Goal: Task Accomplishment & Management: Use online tool/utility

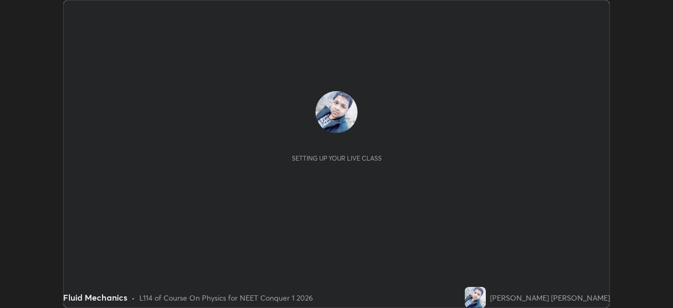
scroll to position [308, 672]
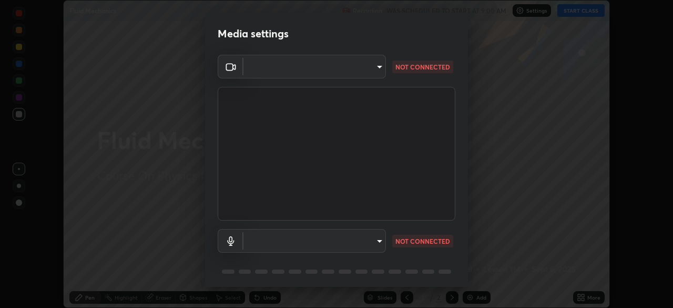
type input "94041621d18cc9dd34390ff77fa3d0b0b860356df96153333a0061212b2b3e48"
type input "communications"
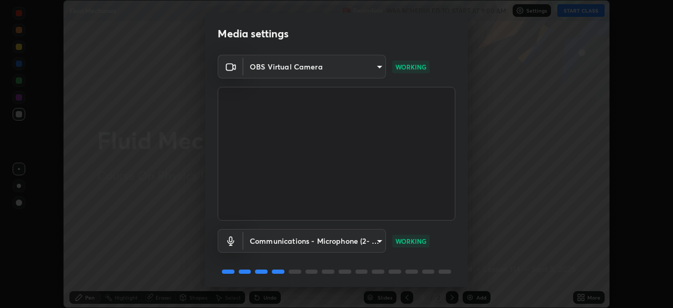
scroll to position [37, 0]
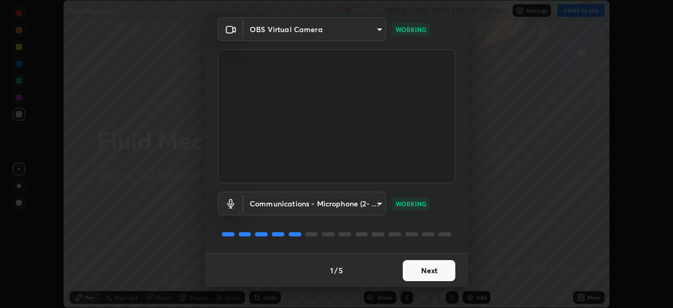
click at [418, 273] on button "Next" at bounding box center [429, 270] width 53 height 21
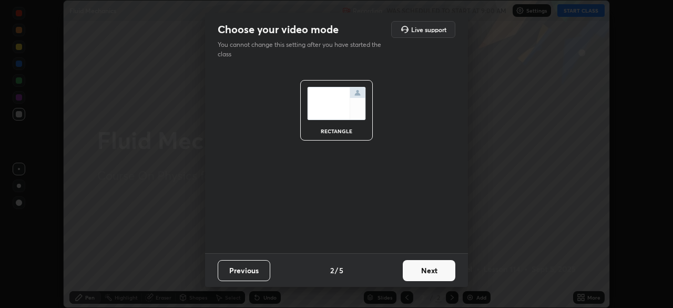
scroll to position [0, 0]
click at [415, 272] on button "Next" at bounding box center [429, 270] width 53 height 21
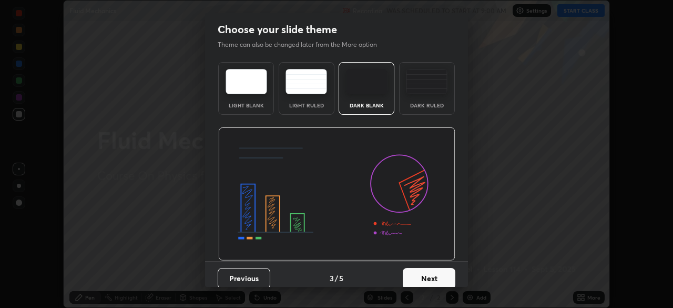
click at [414, 275] on button "Next" at bounding box center [429, 278] width 53 height 21
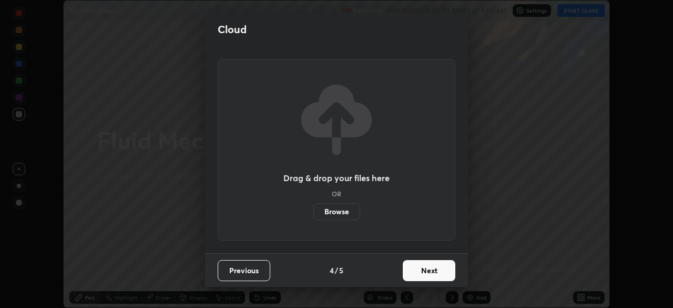
click at [416, 272] on button "Next" at bounding box center [429, 270] width 53 height 21
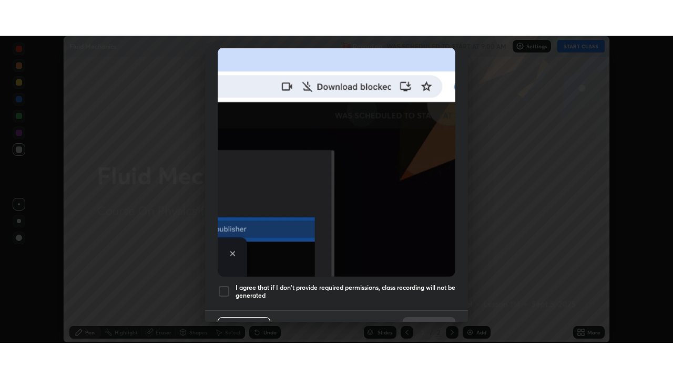
scroll to position [252, 0]
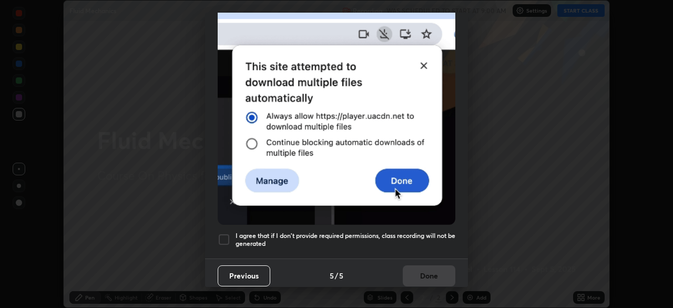
click at [322, 231] on h5 "I agree that if I don't provide required permissions, class recording will not …" at bounding box center [345, 239] width 220 height 16
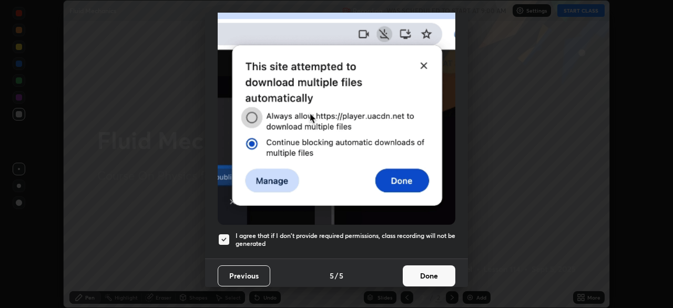
click at [421, 270] on button "Done" at bounding box center [429, 275] width 53 height 21
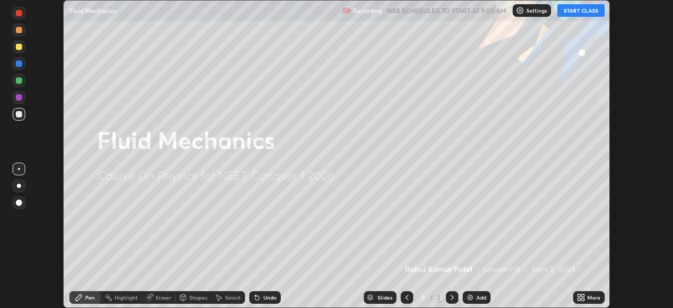
click at [475, 295] on div "Add" at bounding box center [477, 297] width 28 height 13
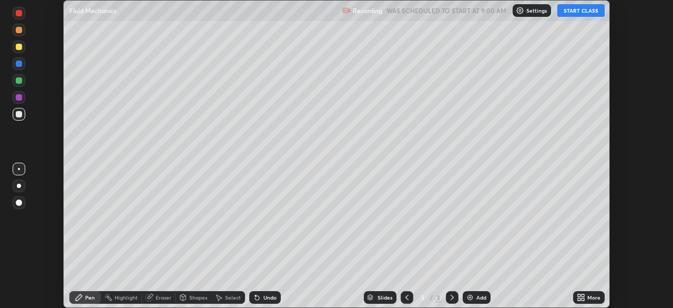
click at [582, 295] on icon at bounding box center [582, 295] width 3 height 3
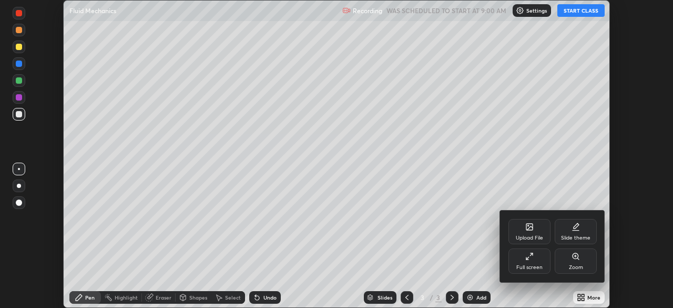
click at [538, 262] on div "Full screen" at bounding box center [529, 260] width 42 height 25
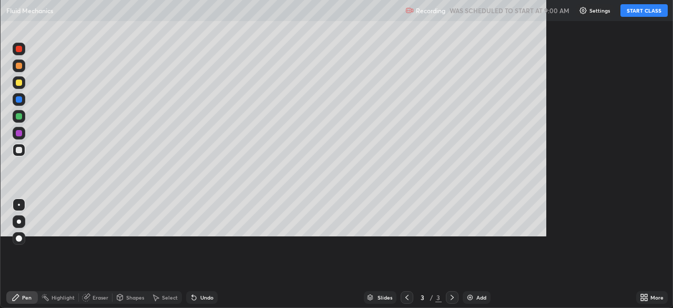
scroll to position [378, 673]
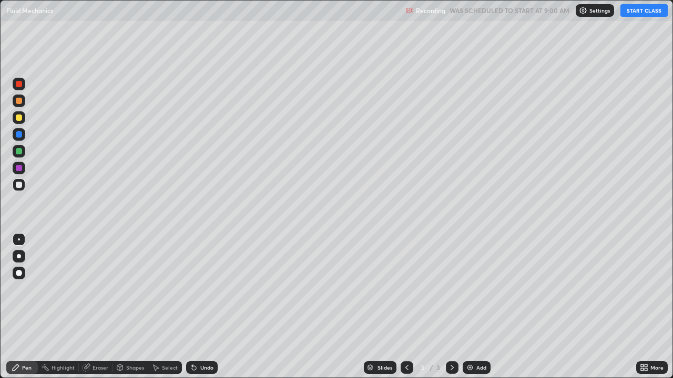
click at [637, 13] on button "START CLASS" at bounding box center [643, 10] width 47 height 13
click at [21, 85] on div at bounding box center [19, 84] width 6 height 6
click at [19, 101] on div at bounding box center [19, 101] width 6 height 6
click at [200, 307] on div "Undo" at bounding box center [206, 367] width 13 height 5
click at [19, 119] on div at bounding box center [19, 118] width 6 height 6
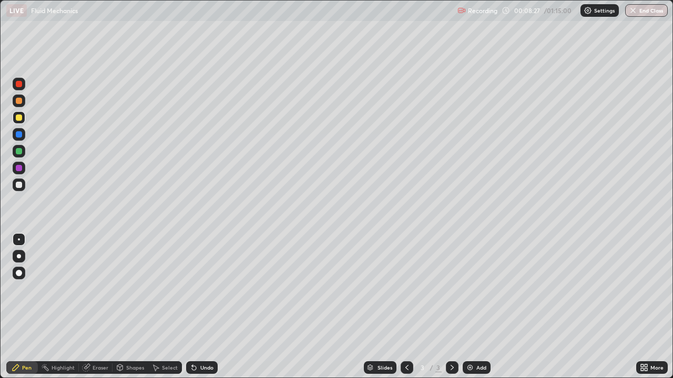
click at [20, 151] on div at bounding box center [19, 151] width 6 height 6
click at [472, 307] on img at bounding box center [470, 368] width 8 height 8
click at [406, 307] on icon at bounding box center [407, 368] width 8 height 8
click at [452, 307] on icon at bounding box center [452, 368] width 8 height 8
click at [201, 307] on div "Undo" at bounding box center [206, 367] width 13 height 5
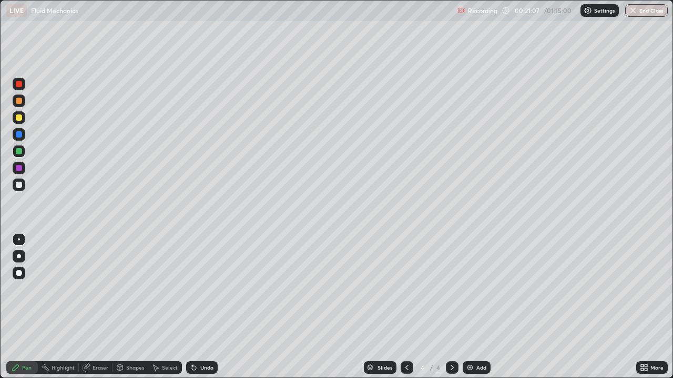
click at [25, 122] on div at bounding box center [19, 117] width 13 height 17
click at [19, 151] on div at bounding box center [19, 151] width 6 height 6
click at [203, 307] on div "Undo" at bounding box center [206, 367] width 13 height 5
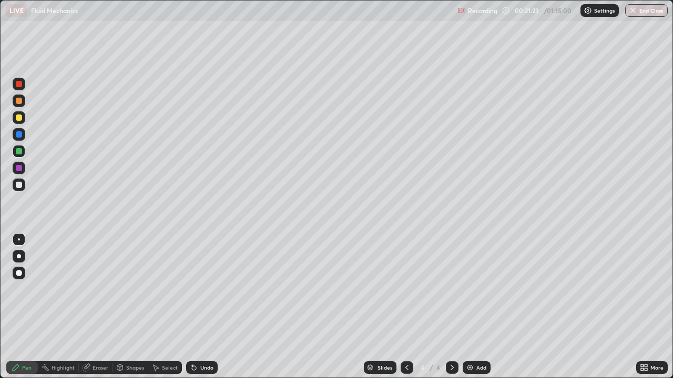
click at [202, 307] on div "Undo" at bounding box center [206, 367] width 13 height 5
click at [201, 307] on div "Undo" at bounding box center [206, 367] width 13 height 5
click at [197, 307] on div "Undo" at bounding box center [202, 368] width 32 height 13
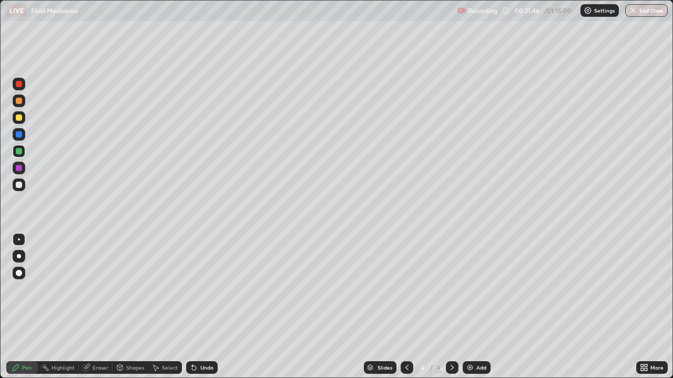
click at [198, 307] on div "Undo" at bounding box center [202, 368] width 32 height 13
click at [24, 185] on div at bounding box center [19, 185] width 13 height 13
click at [20, 103] on div at bounding box center [19, 101] width 6 height 6
click at [19, 119] on div at bounding box center [19, 118] width 6 height 6
click at [98, 307] on div "Eraser" at bounding box center [101, 367] width 16 height 5
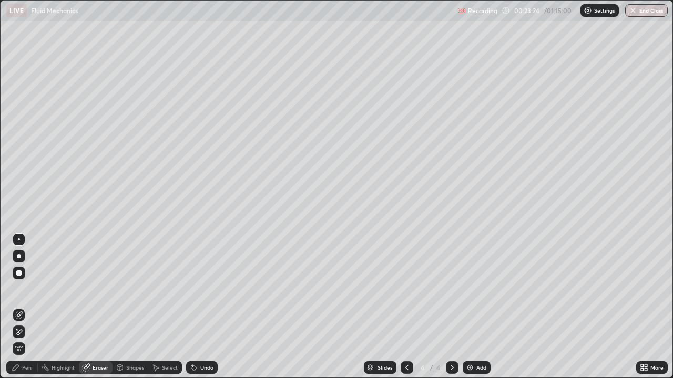
click at [30, 307] on div "Pen" at bounding box center [26, 367] width 9 height 5
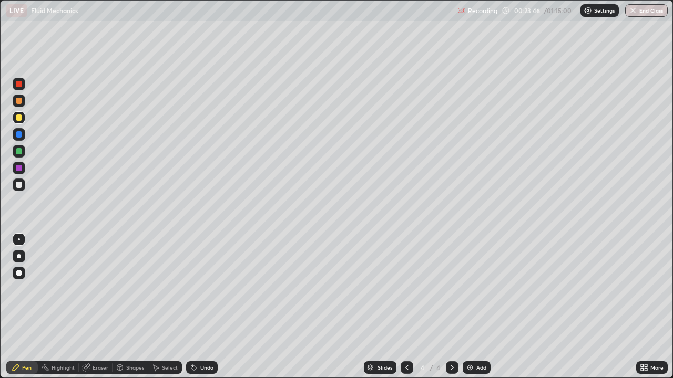
click at [193, 307] on icon at bounding box center [194, 368] width 4 height 4
click at [21, 168] on div at bounding box center [19, 168] width 6 height 6
click at [21, 185] on div at bounding box center [19, 185] width 6 height 6
click at [97, 307] on div "Eraser" at bounding box center [101, 367] width 16 height 5
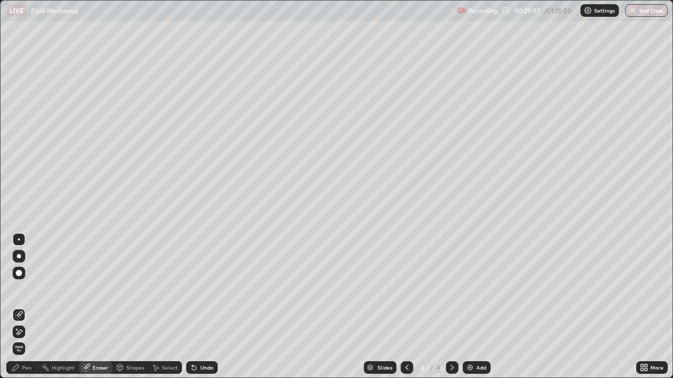
click at [27, 307] on div "Pen" at bounding box center [26, 367] width 9 height 5
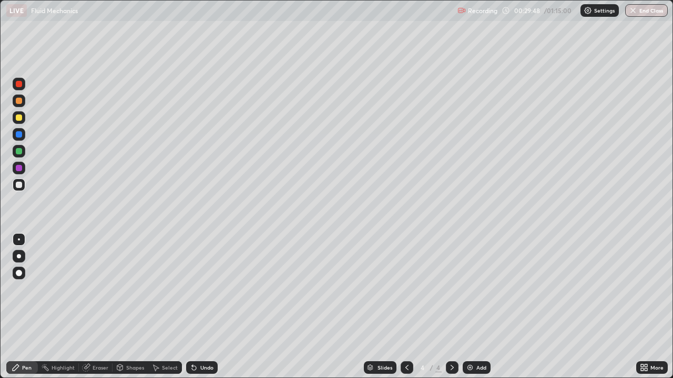
click at [203, 307] on div "Undo" at bounding box center [206, 367] width 13 height 5
click at [204, 307] on div "Undo" at bounding box center [206, 367] width 13 height 5
click at [201, 307] on div "Undo" at bounding box center [206, 367] width 13 height 5
click at [476, 307] on div "Add" at bounding box center [481, 367] width 10 height 5
click at [21, 85] on div at bounding box center [19, 84] width 6 height 6
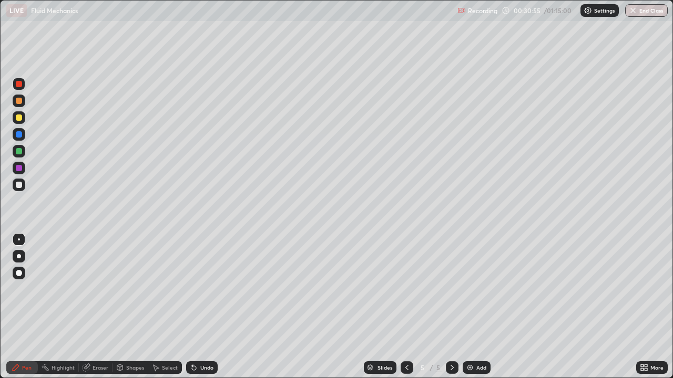
click at [19, 101] on div at bounding box center [19, 101] width 6 height 6
click at [18, 118] on div at bounding box center [19, 118] width 6 height 6
click at [23, 187] on div at bounding box center [19, 185] width 13 height 13
click at [474, 307] on div "Add" at bounding box center [477, 368] width 28 height 13
click at [18, 102] on div at bounding box center [19, 101] width 6 height 6
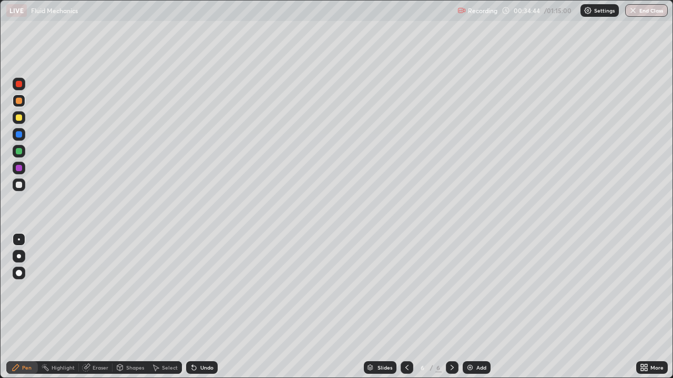
click at [21, 118] on div at bounding box center [19, 118] width 6 height 6
click at [21, 166] on div at bounding box center [19, 168] width 6 height 6
click at [200, 307] on div "Undo" at bounding box center [206, 367] width 13 height 5
click at [476, 307] on div "Add" at bounding box center [481, 367] width 10 height 5
click at [19, 84] on div at bounding box center [19, 84] width 6 height 6
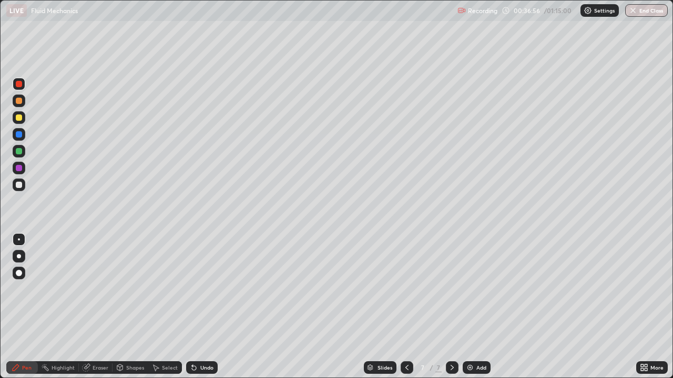
click at [19, 103] on div at bounding box center [19, 101] width 6 height 6
click at [18, 139] on div at bounding box center [19, 134] width 13 height 13
click at [476, 307] on div "Add" at bounding box center [481, 367] width 10 height 5
click at [19, 84] on div at bounding box center [19, 84] width 6 height 6
click at [22, 105] on div at bounding box center [19, 101] width 13 height 13
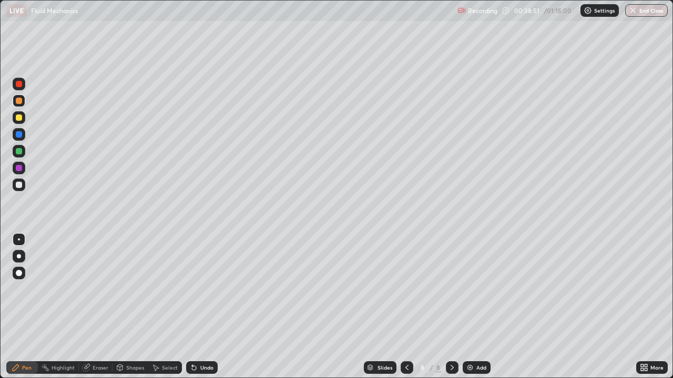
click at [19, 119] on div at bounding box center [19, 118] width 6 height 6
click at [23, 185] on div at bounding box center [19, 185] width 13 height 13
click at [18, 168] on div at bounding box center [19, 168] width 6 height 6
click at [405, 307] on icon at bounding box center [406, 367] width 3 height 5
click at [446, 307] on div at bounding box center [452, 368] width 13 height 13
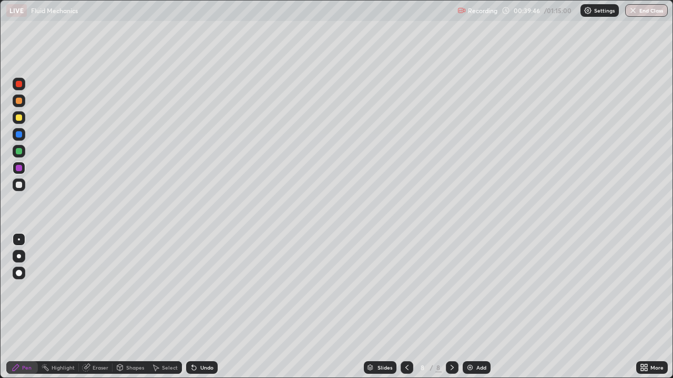
click at [19, 119] on div at bounding box center [19, 118] width 6 height 6
click at [19, 136] on div at bounding box center [19, 134] width 6 height 6
click at [19, 184] on div at bounding box center [19, 185] width 6 height 6
click at [18, 118] on div at bounding box center [19, 118] width 6 height 6
click at [19, 150] on div at bounding box center [19, 151] width 6 height 6
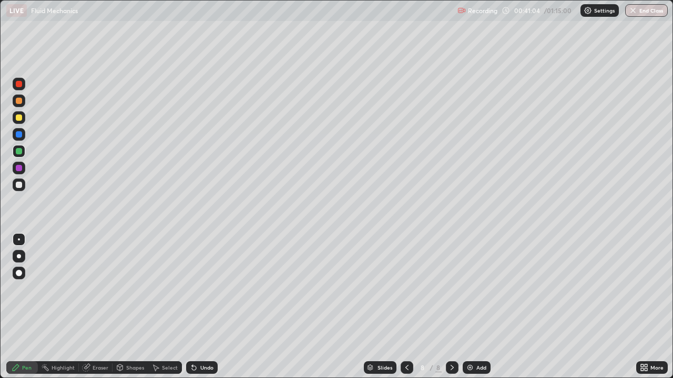
click at [507, 307] on div "Slides 8 / 8 Add" at bounding box center [427, 367] width 418 height 21
click at [20, 103] on div at bounding box center [19, 101] width 6 height 6
click at [20, 83] on div at bounding box center [19, 84] width 6 height 6
click at [478, 307] on div "Add" at bounding box center [481, 367] width 10 height 5
click at [20, 101] on div at bounding box center [19, 101] width 6 height 6
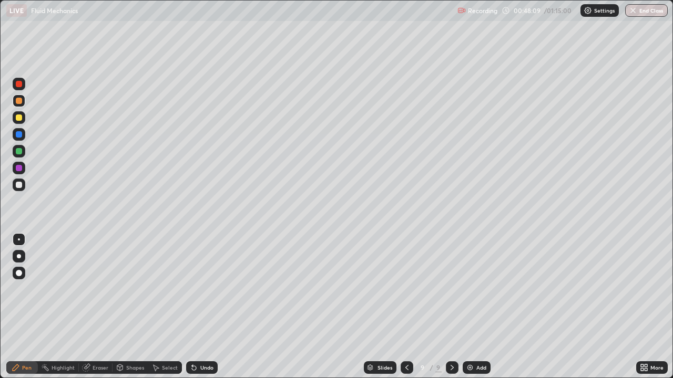
click at [200, 307] on div "Undo" at bounding box center [206, 367] width 13 height 5
click at [194, 307] on icon at bounding box center [194, 368] width 4 height 4
click at [192, 307] on icon at bounding box center [194, 368] width 4 height 4
click at [196, 307] on div "Undo" at bounding box center [202, 368] width 32 height 13
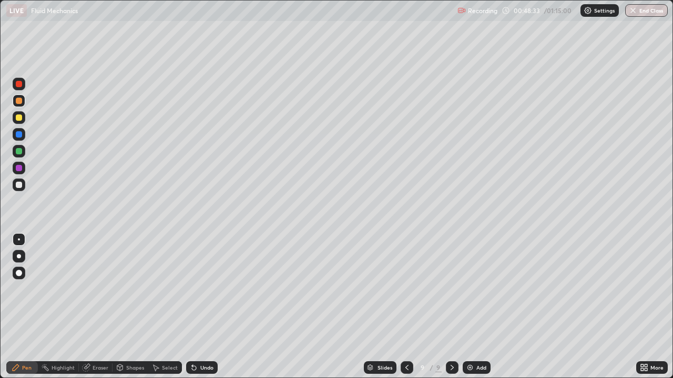
click at [194, 307] on div "Undo" at bounding box center [202, 368] width 32 height 13
click at [198, 307] on div "Undo" at bounding box center [202, 368] width 32 height 13
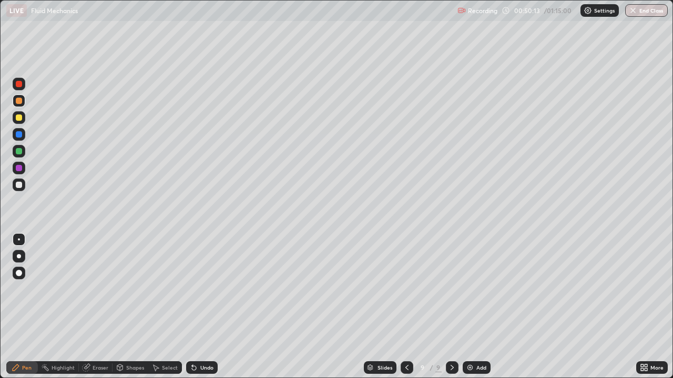
click at [478, 307] on div "Add" at bounding box center [481, 367] width 10 height 5
click at [23, 88] on div at bounding box center [19, 84] width 13 height 13
click at [21, 101] on div at bounding box center [19, 101] width 6 height 6
click at [20, 185] on div at bounding box center [19, 185] width 6 height 6
click at [21, 169] on div at bounding box center [19, 168] width 6 height 6
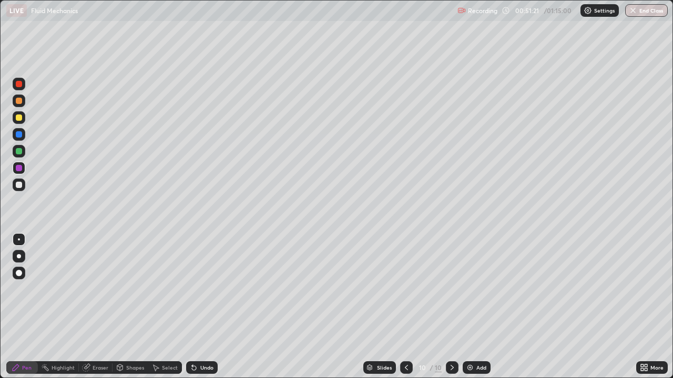
click at [18, 150] on div at bounding box center [19, 151] width 6 height 6
click at [476, 307] on div "Add" at bounding box center [481, 367] width 10 height 5
click at [21, 85] on div at bounding box center [19, 84] width 6 height 6
click at [19, 152] on div at bounding box center [19, 151] width 6 height 6
click at [20, 186] on div at bounding box center [19, 185] width 6 height 6
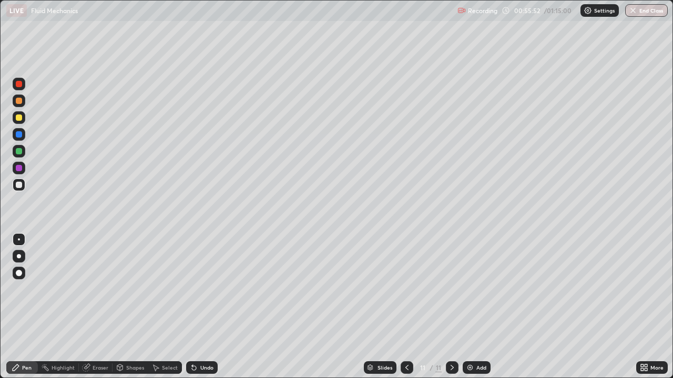
click at [16, 101] on div at bounding box center [19, 101] width 6 height 6
click at [21, 117] on div at bounding box center [19, 118] width 6 height 6
click at [474, 307] on div "Add" at bounding box center [477, 368] width 28 height 13
click at [19, 102] on div at bounding box center [19, 101] width 6 height 6
click at [19, 84] on div at bounding box center [19, 84] width 6 height 6
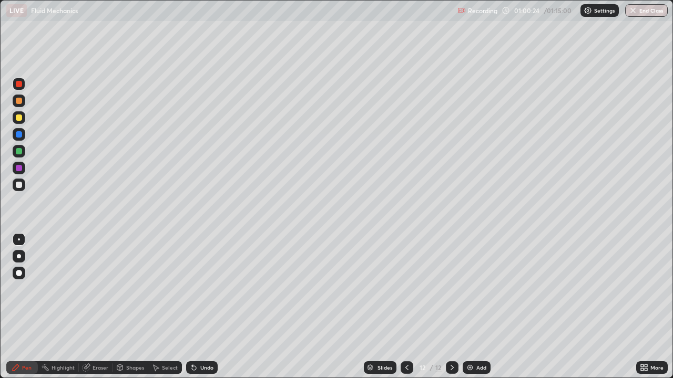
click at [20, 99] on div at bounding box center [19, 101] width 6 height 6
click at [19, 188] on div at bounding box center [19, 185] width 6 height 6
click at [200, 307] on div "Undo" at bounding box center [206, 367] width 13 height 5
click at [199, 307] on div "Undo" at bounding box center [202, 368] width 32 height 13
click at [21, 103] on div at bounding box center [19, 101] width 6 height 6
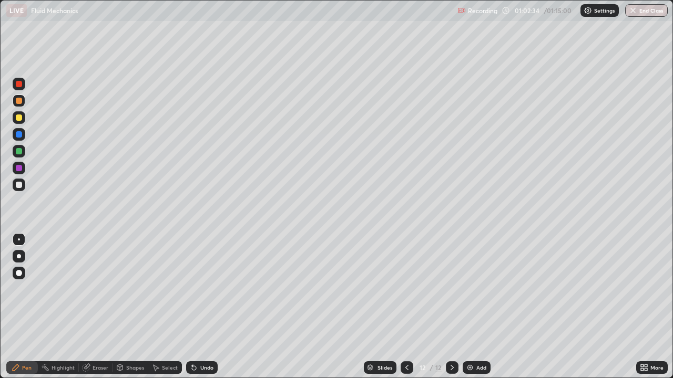
click at [20, 116] on div at bounding box center [19, 118] width 6 height 6
click at [204, 307] on div "Undo" at bounding box center [206, 367] width 13 height 5
click at [21, 182] on div at bounding box center [19, 185] width 6 height 6
click at [97, 307] on div "Eraser" at bounding box center [101, 367] width 16 height 5
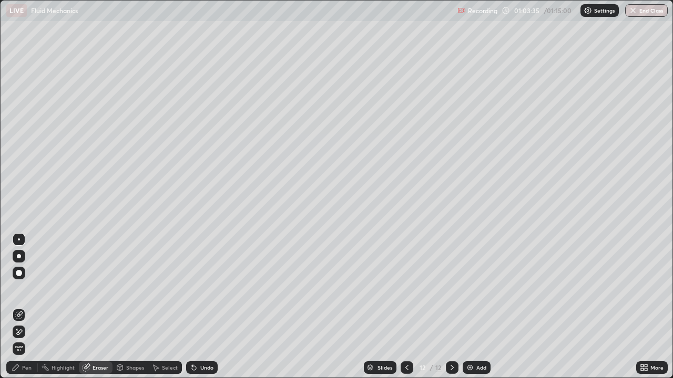
click at [26, 307] on div "Pen" at bounding box center [26, 367] width 9 height 5
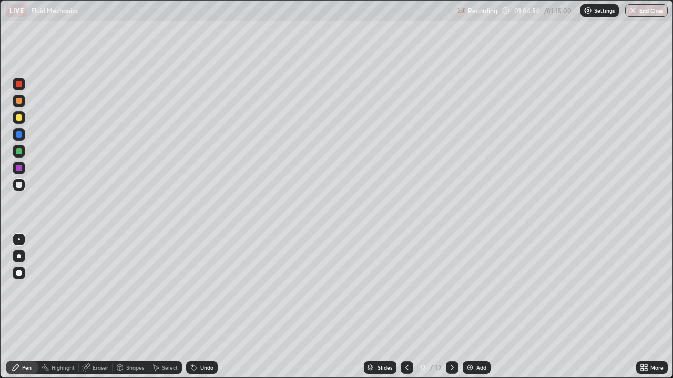
click at [19, 150] on div at bounding box center [19, 151] width 6 height 6
click at [476, 307] on div "Add" at bounding box center [481, 367] width 10 height 5
click at [21, 85] on div at bounding box center [19, 84] width 6 height 6
click at [19, 102] on div at bounding box center [19, 101] width 6 height 6
click at [17, 119] on div at bounding box center [19, 118] width 6 height 6
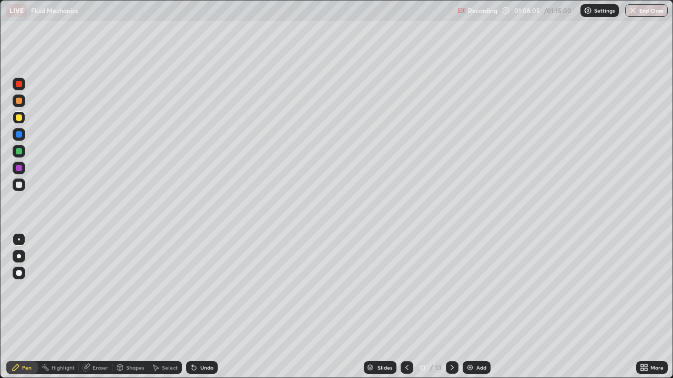
click at [202, 307] on div "Undo" at bounding box center [206, 367] width 13 height 5
click at [18, 149] on div at bounding box center [19, 151] width 6 height 6
click at [18, 133] on div at bounding box center [19, 134] width 6 height 6
click at [21, 169] on div at bounding box center [19, 168] width 6 height 6
click at [17, 185] on div at bounding box center [19, 185] width 6 height 6
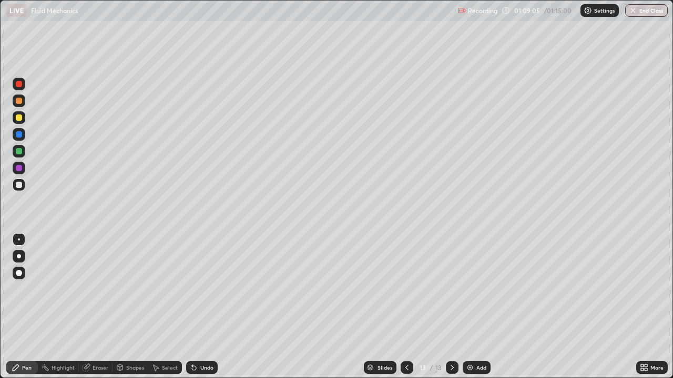
click at [203, 307] on div "Undo" at bounding box center [206, 367] width 13 height 5
click at [204, 307] on div "Undo" at bounding box center [206, 367] width 13 height 5
click at [29, 307] on div "Pen" at bounding box center [26, 367] width 9 height 5
click at [97, 307] on div "Eraser" at bounding box center [101, 367] width 16 height 5
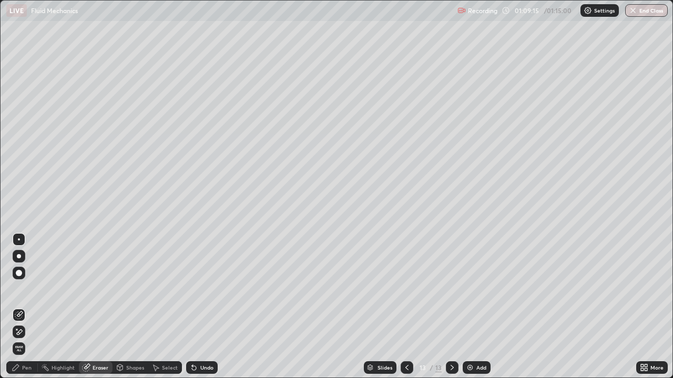
click at [22, 307] on div "Pen" at bounding box center [26, 367] width 9 height 5
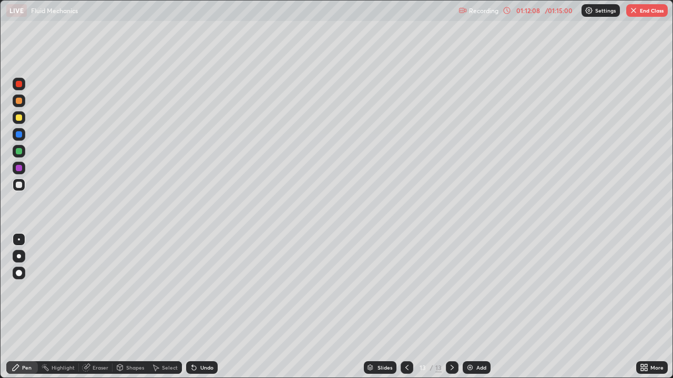
click at [473, 307] on div "Add" at bounding box center [477, 368] width 28 height 13
click at [19, 101] on div at bounding box center [19, 101] width 6 height 6
click at [19, 119] on div at bounding box center [19, 118] width 6 height 6
click at [198, 307] on div "Undo" at bounding box center [202, 368] width 32 height 13
click at [201, 307] on div "Undo" at bounding box center [206, 367] width 13 height 5
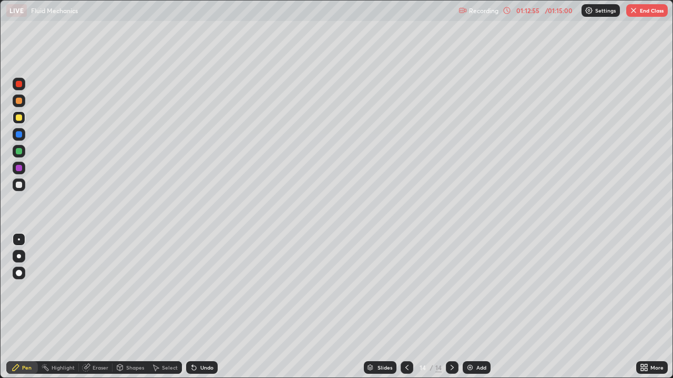
click at [20, 186] on div at bounding box center [19, 185] width 6 height 6
click at [196, 307] on icon at bounding box center [194, 368] width 8 height 8
click at [18, 119] on div at bounding box center [19, 118] width 6 height 6
click at [196, 307] on icon at bounding box center [194, 368] width 8 height 8
click at [19, 185] on div at bounding box center [19, 185] width 6 height 6
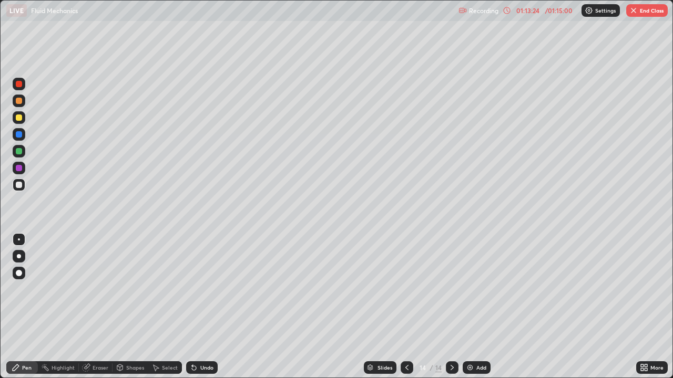
click at [18, 153] on div at bounding box center [19, 151] width 6 height 6
click at [196, 307] on icon at bounding box center [194, 368] width 8 height 8
click at [406, 307] on icon at bounding box center [407, 368] width 8 height 8
click at [451, 307] on icon at bounding box center [452, 368] width 8 height 8
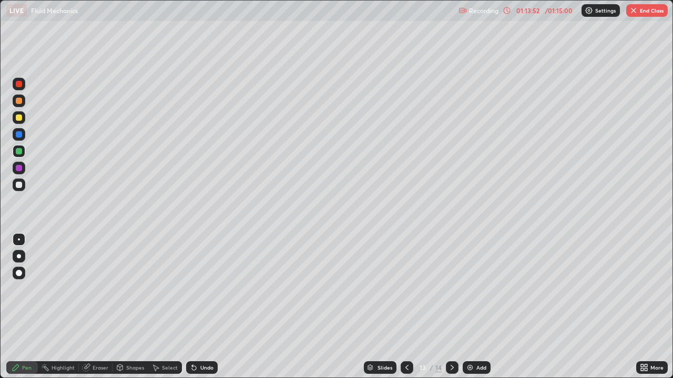
click at [451, 307] on icon at bounding box center [452, 368] width 8 height 8
click at [19, 136] on div at bounding box center [19, 134] width 6 height 6
click at [202, 307] on div "Undo" at bounding box center [200, 367] width 36 height 21
click at [210, 307] on div "Undo" at bounding box center [200, 367] width 36 height 21
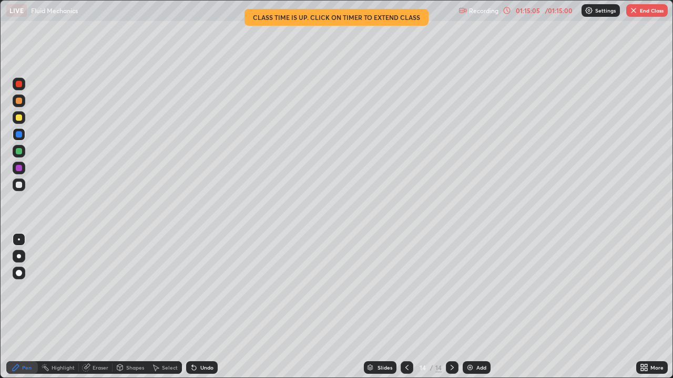
click at [194, 307] on icon at bounding box center [194, 368] width 8 height 8
click at [198, 307] on div "Undo" at bounding box center [202, 368] width 32 height 13
click at [23, 83] on div at bounding box center [19, 84] width 13 height 13
click at [21, 103] on div at bounding box center [19, 101] width 6 height 6
click at [20, 151] on div at bounding box center [19, 151] width 6 height 6
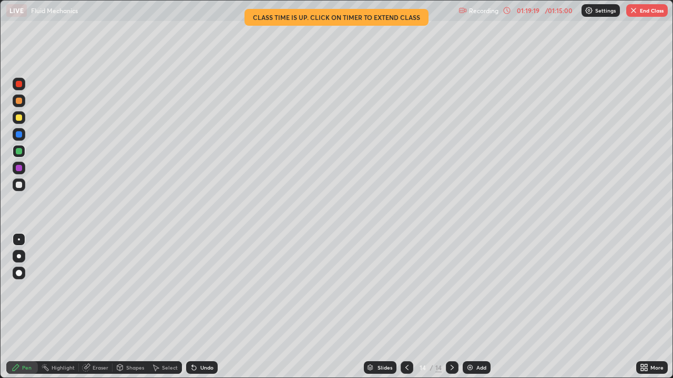
click at [19, 84] on div at bounding box center [19, 84] width 6 height 6
click at [476, 307] on div "Add" at bounding box center [481, 367] width 10 height 5
click at [22, 103] on div at bounding box center [19, 101] width 6 height 6
click at [20, 185] on div at bounding box center [19, 185] width 6 height 6
click at [22, 153] on div at bounding box center [19, 151] width 6 height 6
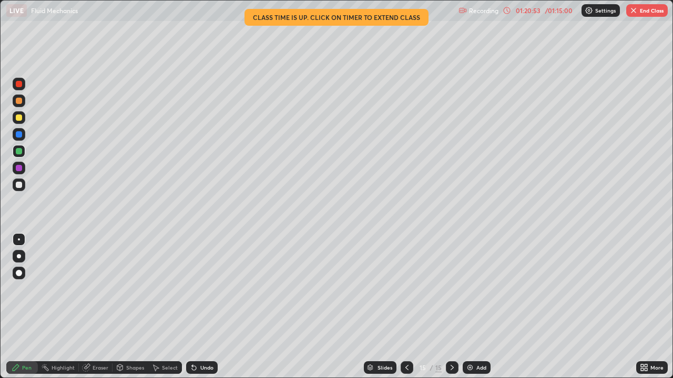
click at [203, 307] on div "Undo" at bounding box center [206, 367] width 13 height 5
click at [408, 307] on icon at bounding box center [407, 368] width 8 height 8
click at [19, 185] on div at bounding box center [19, 185] width 6 height 6
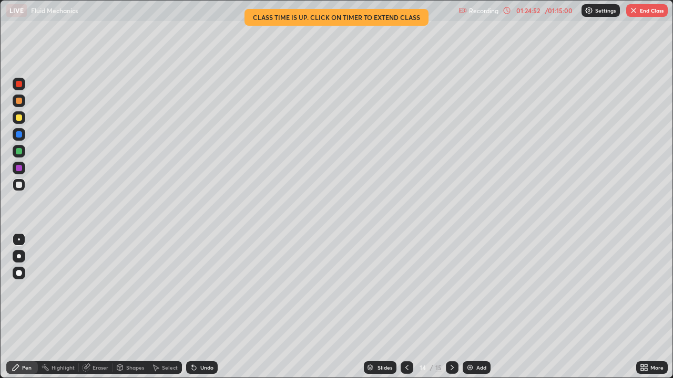
click at [101, 307] on div "Eraser" at bounding box center [101, 367] width 16 height 5
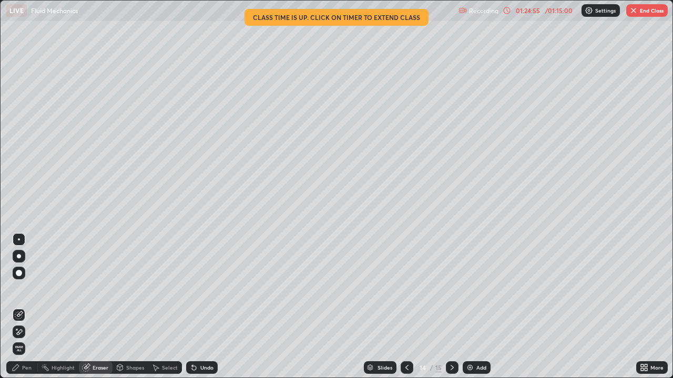
click at [26, 307] on div "Pen" at bounding box center [26, 367] width 9 height 5
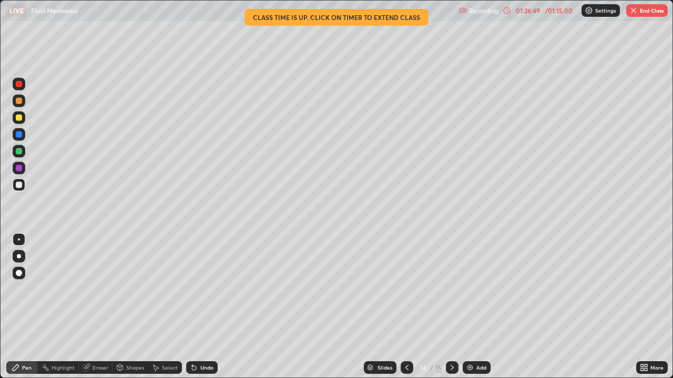
click at [470, 307] on img at bounding box center [470, 368] width 8 height 8
click at [100, 307] on div "Eraser" at bounding box center [101, 367] width 16 height 5
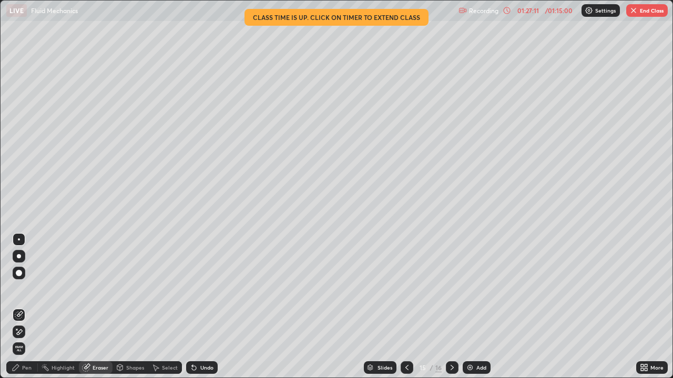
click at [27, 307] on div "Pen" at bounding box center [26, 367] width 9 height 5
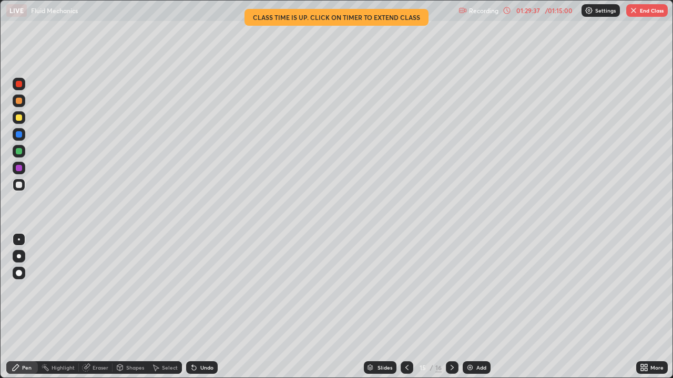
click at [477, 307] on div "Add" at bounding box center [481, 367] width 10 height 5
click at [18, 99] on div at bounding box center [19, 101] width 6 height 6
click at [20, 117] on div at bounding box center [19, 118] width 6 height 6
click at [201, 307] on div "Undo" at bounding box center [206, 367] width 13 height 5
click at [21, 99] on div at bounding box center [19, 101] width 6 height 6
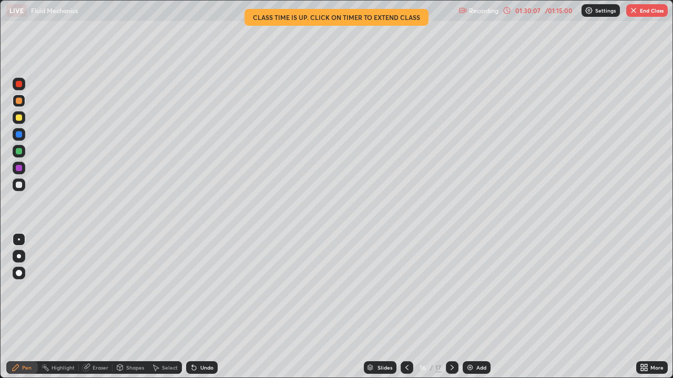
click at [22, 185] on div at bounding box center [19, 185] width 6 height 6
click at [21, 117] on div at bounding box center [19, 118] width 6 height 6
click at [21, 101] on div at bounding box center [19, 101] width 6 height 6
click at [646, 15] on button "End Class" at bounding box center [647, 10] width 42 height 13
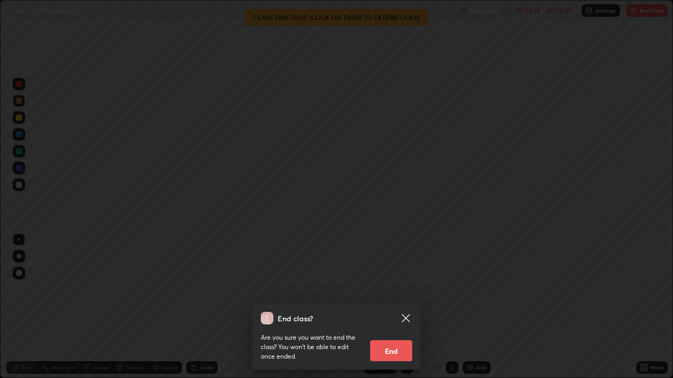
click at [410, 307] on icon at bounding box center [405, 318] width 13 height 13
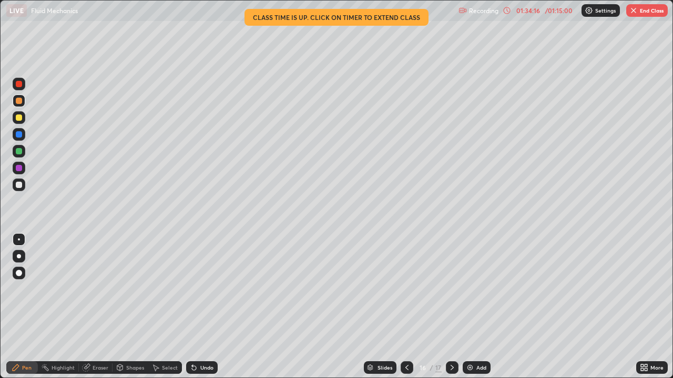
click at [647, 307] on icon at bounding box center [645, 366] width 3 height 3
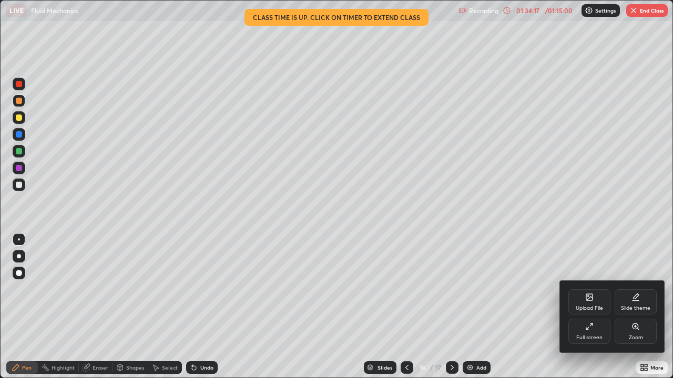
click at [587, 307] on div "Full screen" at bounding box center [589, 331] width 42 height 25
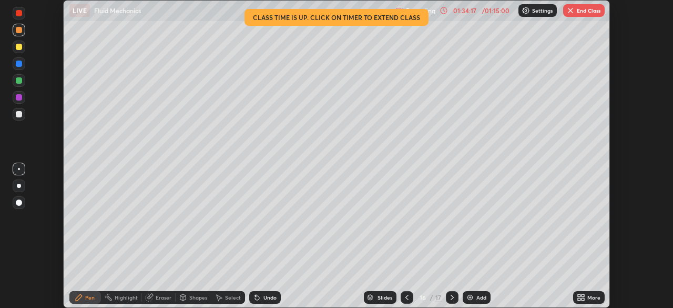
scroll to position [52258, 51892]
click at [591, 9] on button "End Class" at bounding box center [584, 10] width 42 height 13
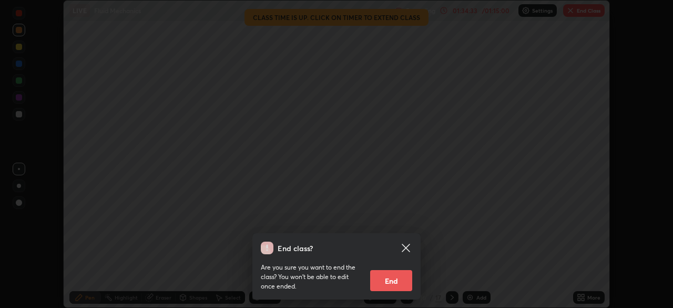
click at [391, 275] on button "End" at bounding box center [391, 280] width 42 height 21
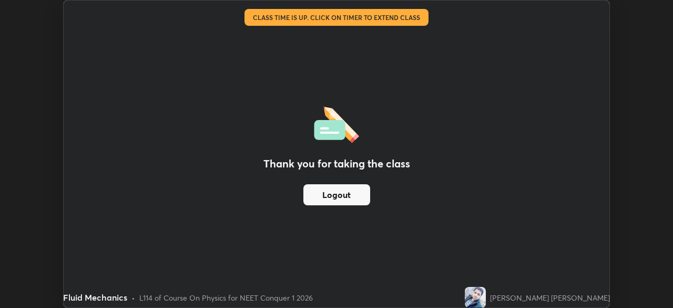
click at [299, 98] on div "Thank you for taking the class Logout" at bounding box center [337, 154] width 546 height 306
